Goal: Transaction & Acquisition: Obtain resource

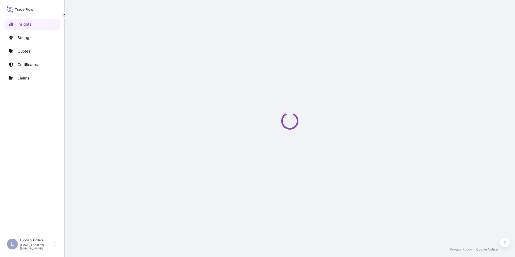
select select "2025"
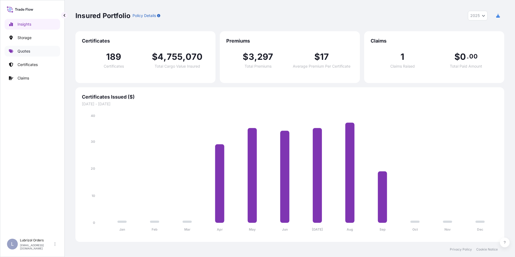
click at [22, 48] on link "Quotes" at bounding box center [33, 51] width 56 height 11
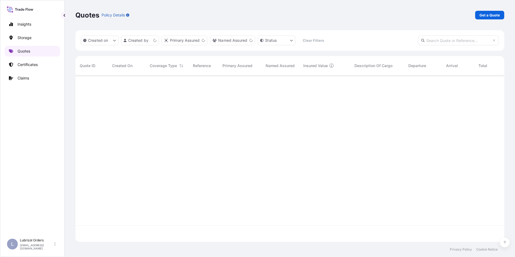
scroll to position [165, 425]
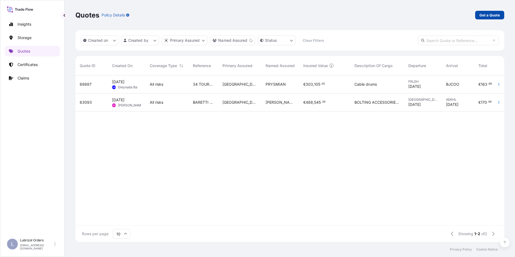
click at [486, 16] on p "Get a Quote" at bounding box center [490, 14] width 20 height 5
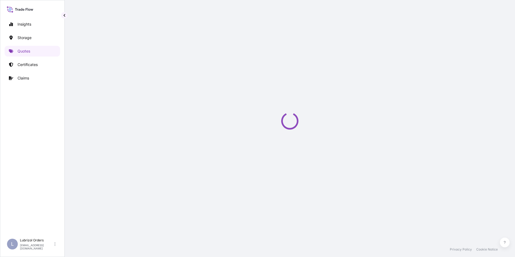
scroll to position [9, 0]
select select "Water"
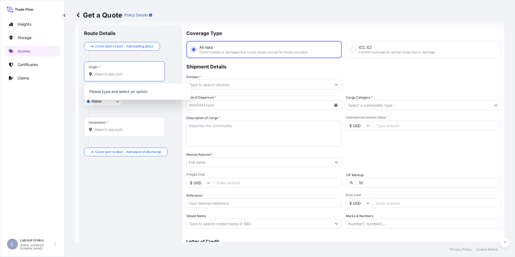
click at [108, 77] on input "Origin *" at bounding box center [127, 73] width 64 height 5
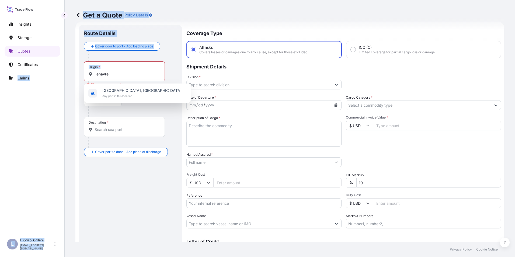
drag, startPoint x: 120, startPoint y: 77, endPoint x: 58, endPoint y: 71, distance: 62.5
click at [58, 71] on div "Insights Storage Quotes Certificates Claims L Lubrizol Orders [EMAIL_ADDRESS][D…" at bounding box center [257, 128] width 515 height 257
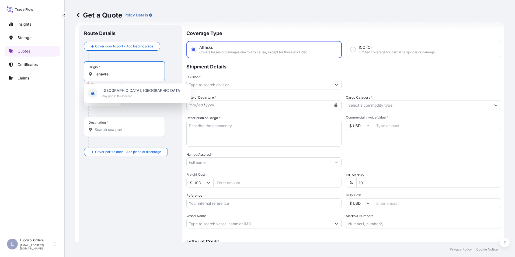
click at [132, 72] on input "l ehavre" at bounding box center [127, 73] width 64 height 5
drag, startPoint x: 115, startPoint y: 76, endPoint x: 78, endPoint y: 73, distance: 37.1
click at [78, 73] on form "Route Details Cover door to port - Add loading place Place of loading Road / In…" at bounding box center [289, 147] width 429 height 250
drag, startPoint x: 94, startPoint y: 73, endPoint x: 79, endPoint y: 72, distance: 14.8
click at [79, 72] on div "Route Details Cover door to port - Add loading place Place of loading Road / [G…" at bounding box center [130, 147] width 103 height 244
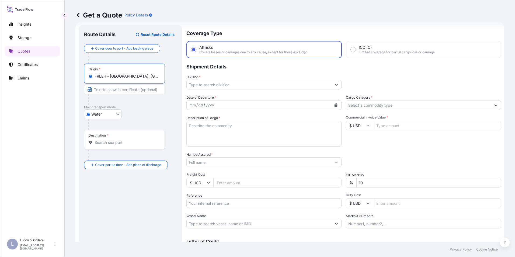
type input "FRLEH - [GEOGRAPHIC_DATA], [GEOGRAPHIC_DATA]"
click at [106, 148] on div "Destination *" at bounding box center [125, 140] width 83 height 20
click at [106, 145] on input "Destination *" at bounding box center [127, 142] width 65 height 5
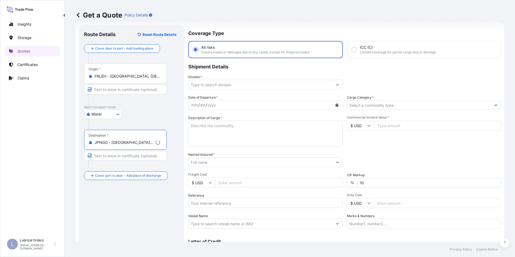
type input "JPNGO - [GEOGRAPHIC_DATA], [GEOGRAPHIC_DATA], [GEOGRAPHIC_DATA]"
click at [236, 80] on input "Division *" at bounding box center [261, 85] width 144 height 10
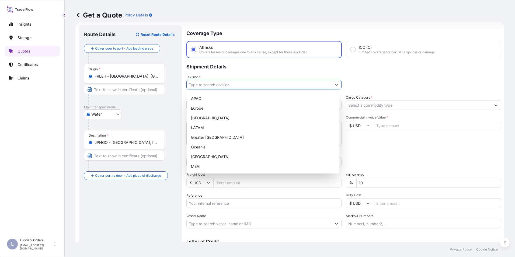
click at [235, 82] on input "Division *" at bounding box center [259, 85] width 145 height 10
click at [201, 112] on div "Europe" at bounding box center [263, 108] width 148 height 10
type input "Europe"
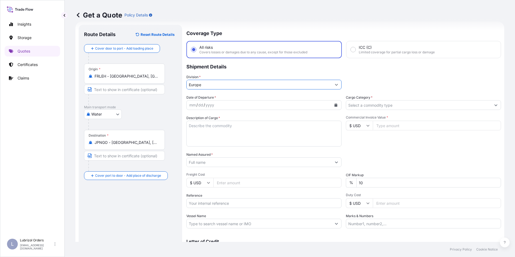
click at [378, 106] on input "Cargo Category *" at bounding box center [418, 105] width 145 height 10
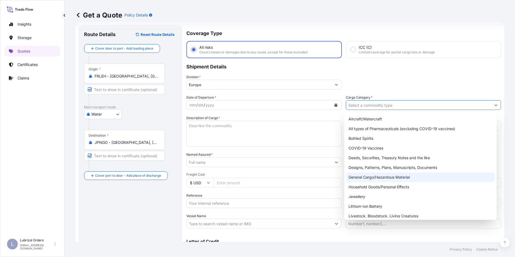
click at [376, 175] on div "General Cargo/Hazardous Material" at bounding box center [421, 177] width 148 height 10
type input "General Cargo/Hazardous Material"
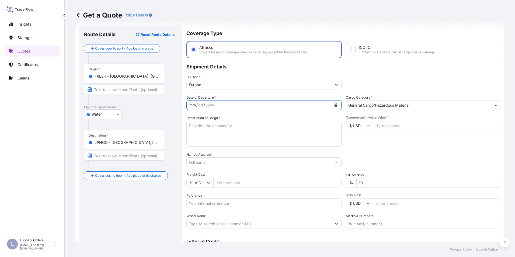
click at [190, 103] on div "mm" at bounding box center [193, 105] width 8 height 6
click at [200, 206] on input "Reference" at bounding box center [263, 203] width 155 height 10
paste input "1155540581"
type input "1155540581"
click at [356, 123] on input "$ USD" at bounding box center [359, 126] width 27 height 10
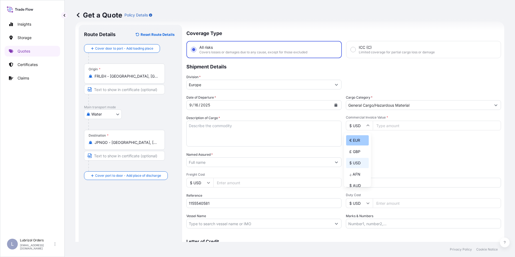
click at [355, 142] on div "€ EUR" at bounding box center [357, 140] width 23 height 10
type input "€ EUR"
click at [194, 163] on input "Named Assured *" at bounding box center [258, 162] width 143 height 10
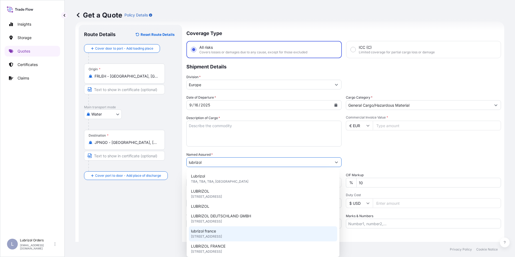
click at [218, 231] on div "lubrizol [GEOGRAPHIC_DATA] [STREET_ADDRESS]" at bounding box center [263, 233] width 148 height 15
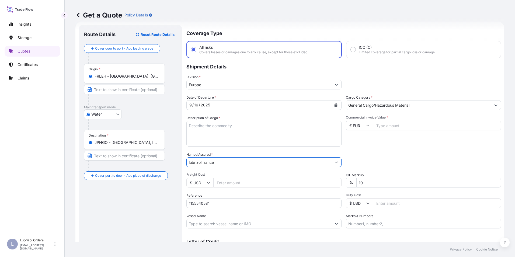
type input "lubrizol france"
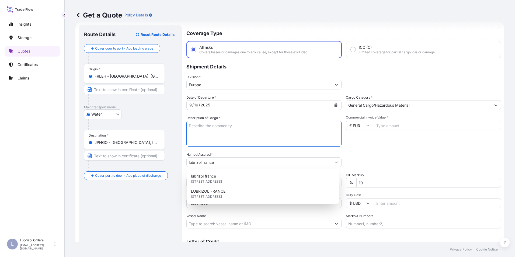
click at [201, 128] on textarea "Description of Cargo *" at bounding box center [263, 134] width 155 height 26
paste textarea "10 DRUMS OF LUBRIZOL (R) ADX410 STD BLACK AND YELLOW NW 2340 KGS GW 2480 KGS LO…"
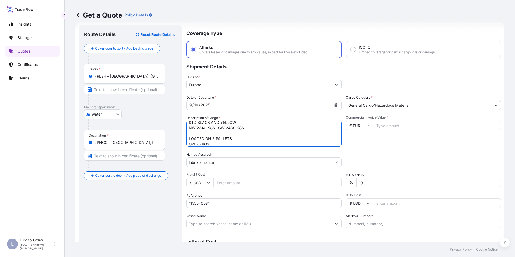
type textarea "10 DRUMS OF LUBRIZOL (R) ADX410 STD BLACK AND YELLOW NW 2340 KGS GW 2480 KGS LO…"
click at [379, 127] on input "Commercial Invoice Value *" at bounding box center [437, 126] width 128 height 10
type input "12291.88"
click at [355, 148] on div "Date of Departure * [DATE] Cargo Category * General Cargo/Hazardous Material De…" at bounding box center [343, 162] width 315 height 134
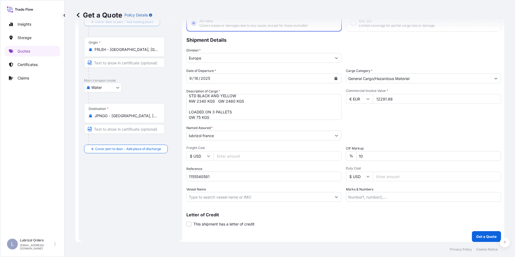
scroll to position [39, 0]
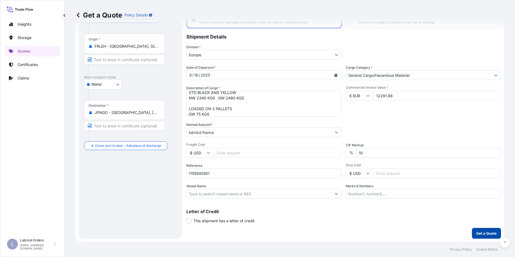
click at [487, 233] on p "Get a Quote" at bounding box center [486, 233] width 20 height 5
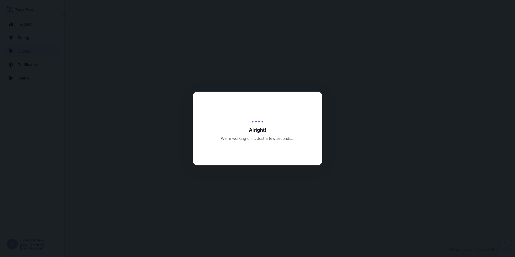
select select "Water"
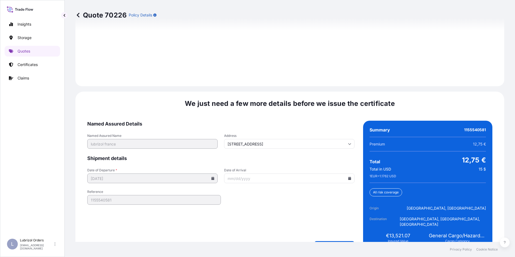
scroll to position [771, 0]
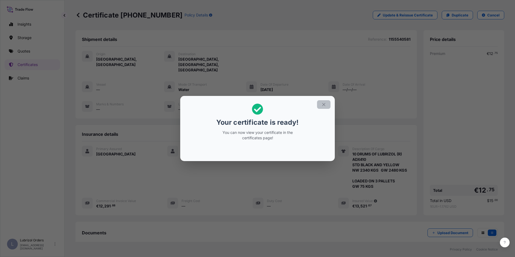
click at [323, 103] on icon "button" at bounding box center [324, 104] width 5 height 5
